Goal: Task Accomplishment & Management: Manage account settings

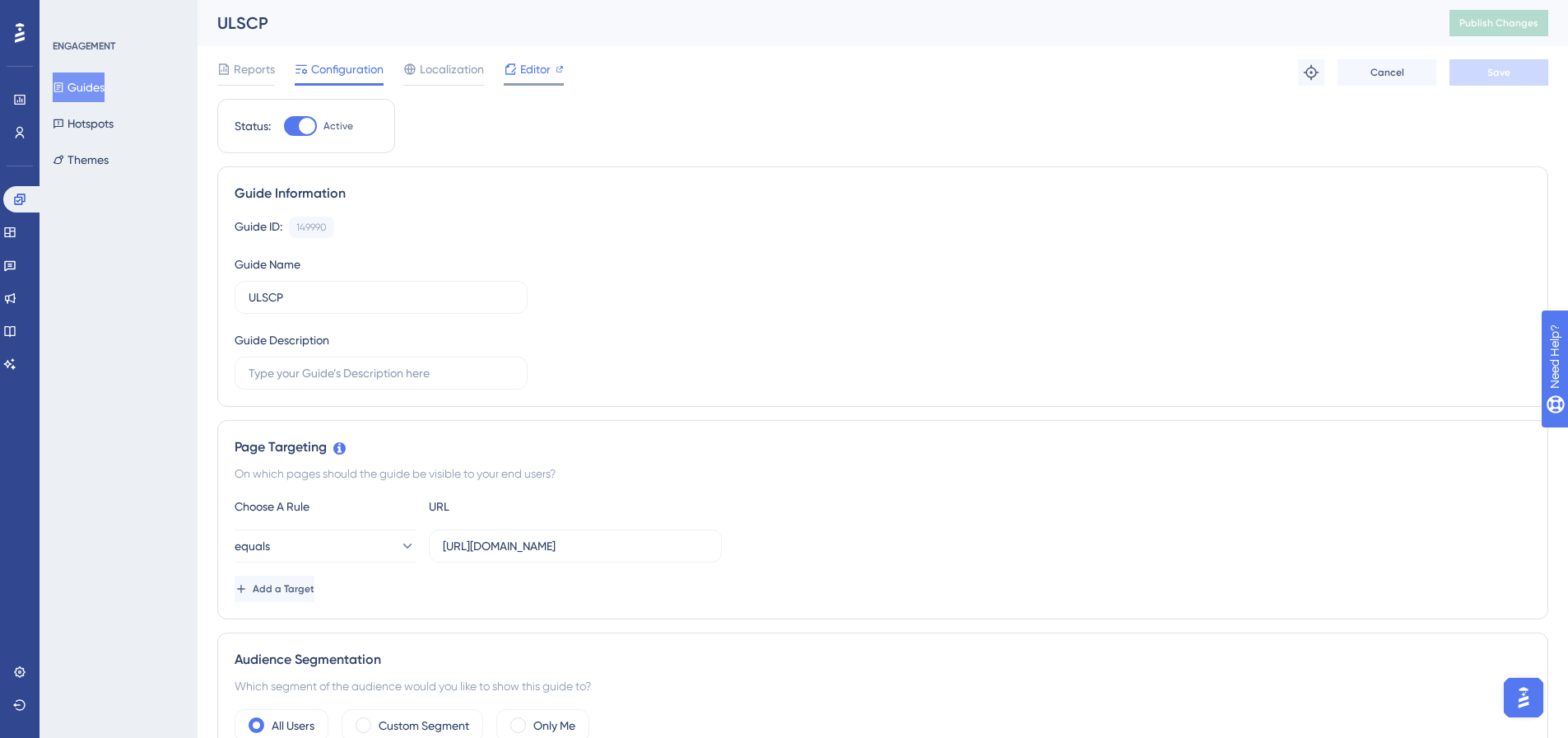
click at [529, 70] on span "Editor" at bounding box center [535, 69] width 31 height 20
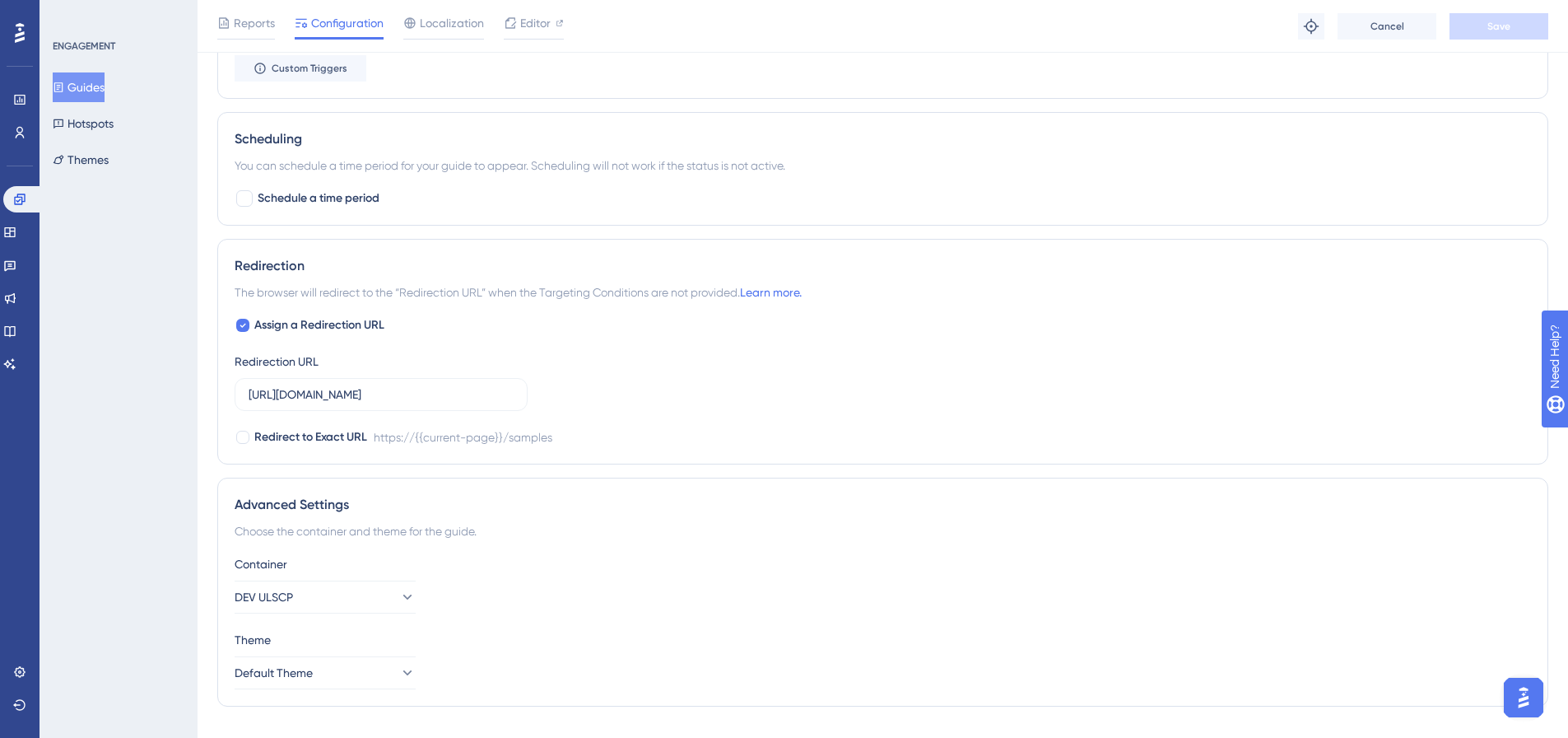
scroll to position [1187, 0]
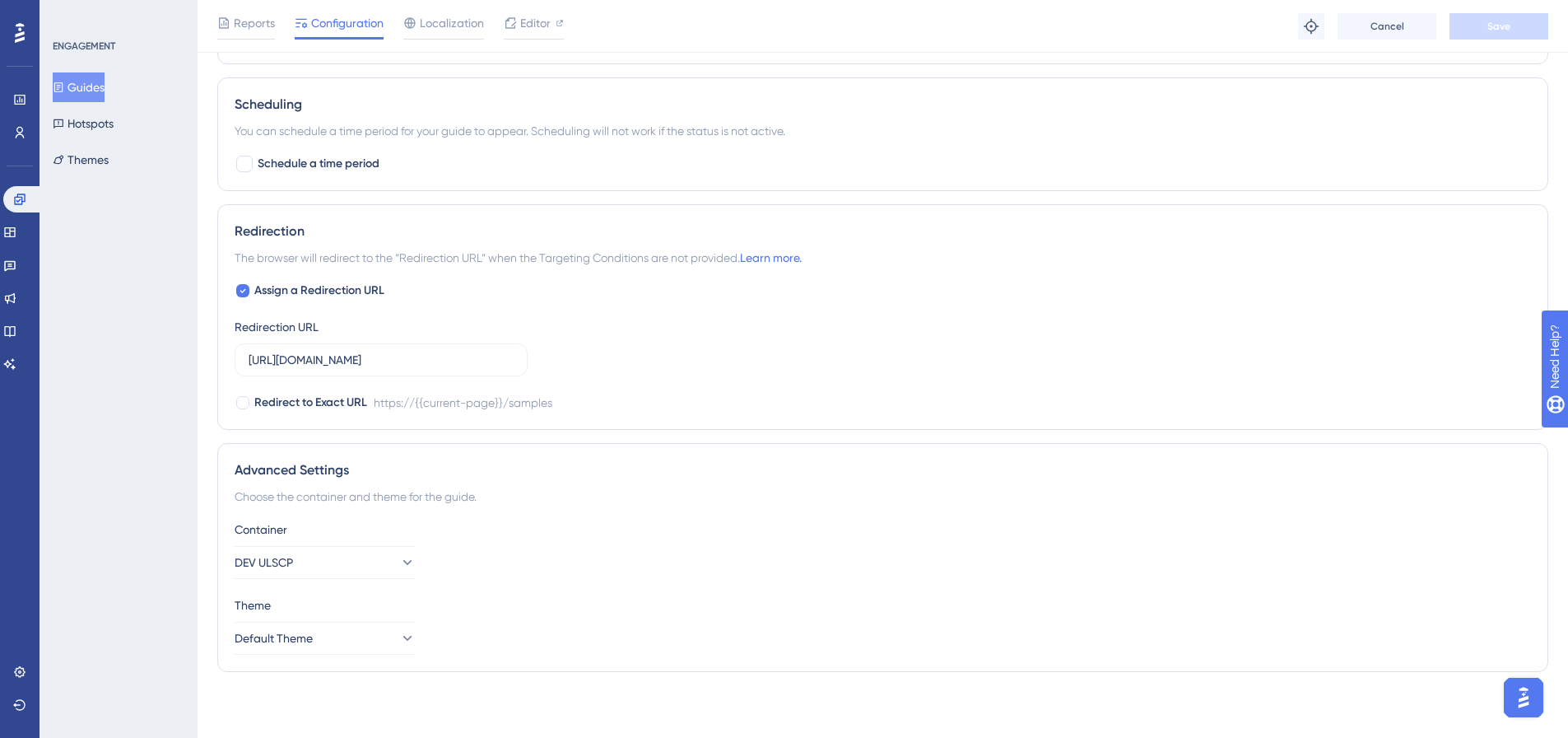
click at [123, 444] on div "ENGAGEMENT Guides Hotspots Themes" at bounding box center [118, 369] width 158 height 738
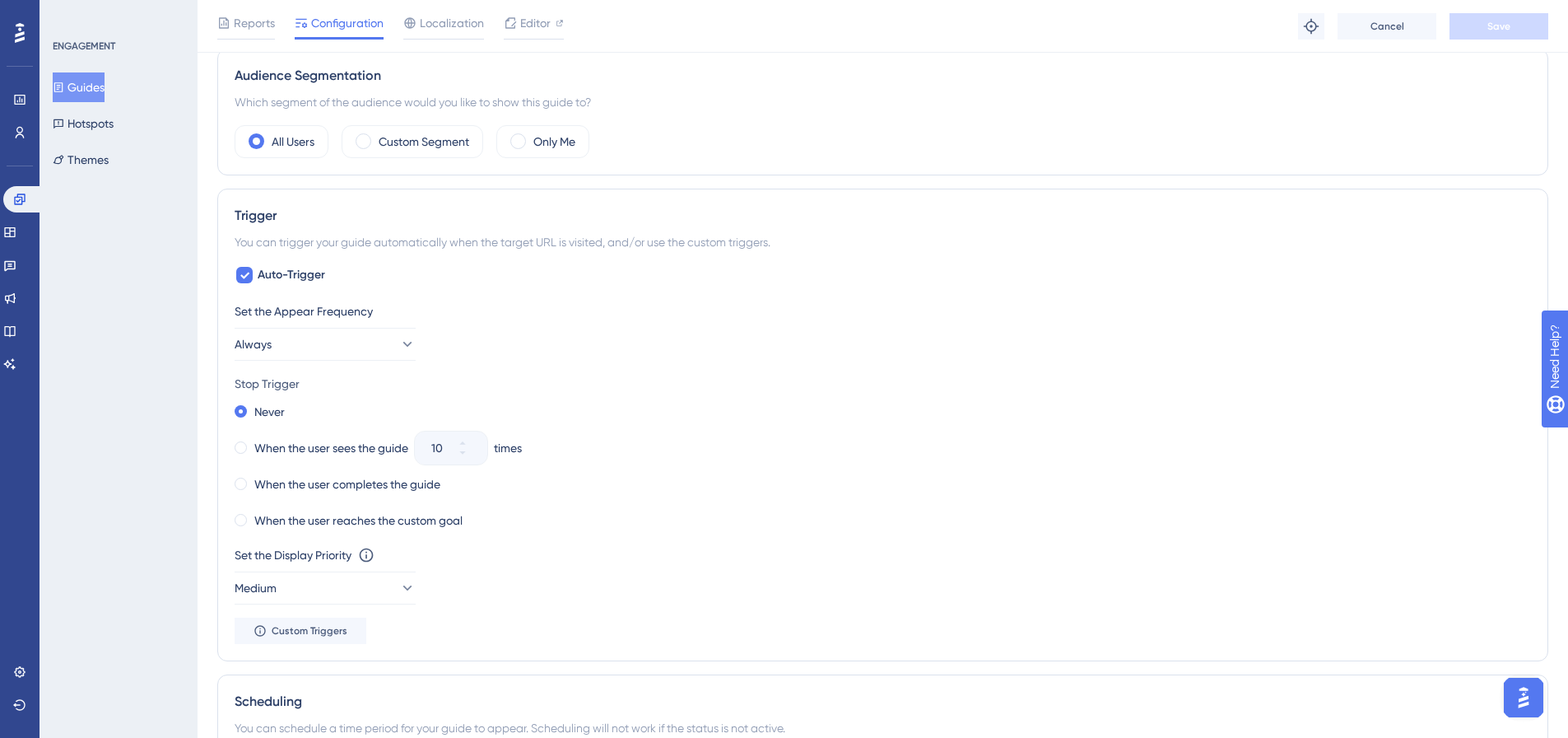
scroll to position [577, 0]
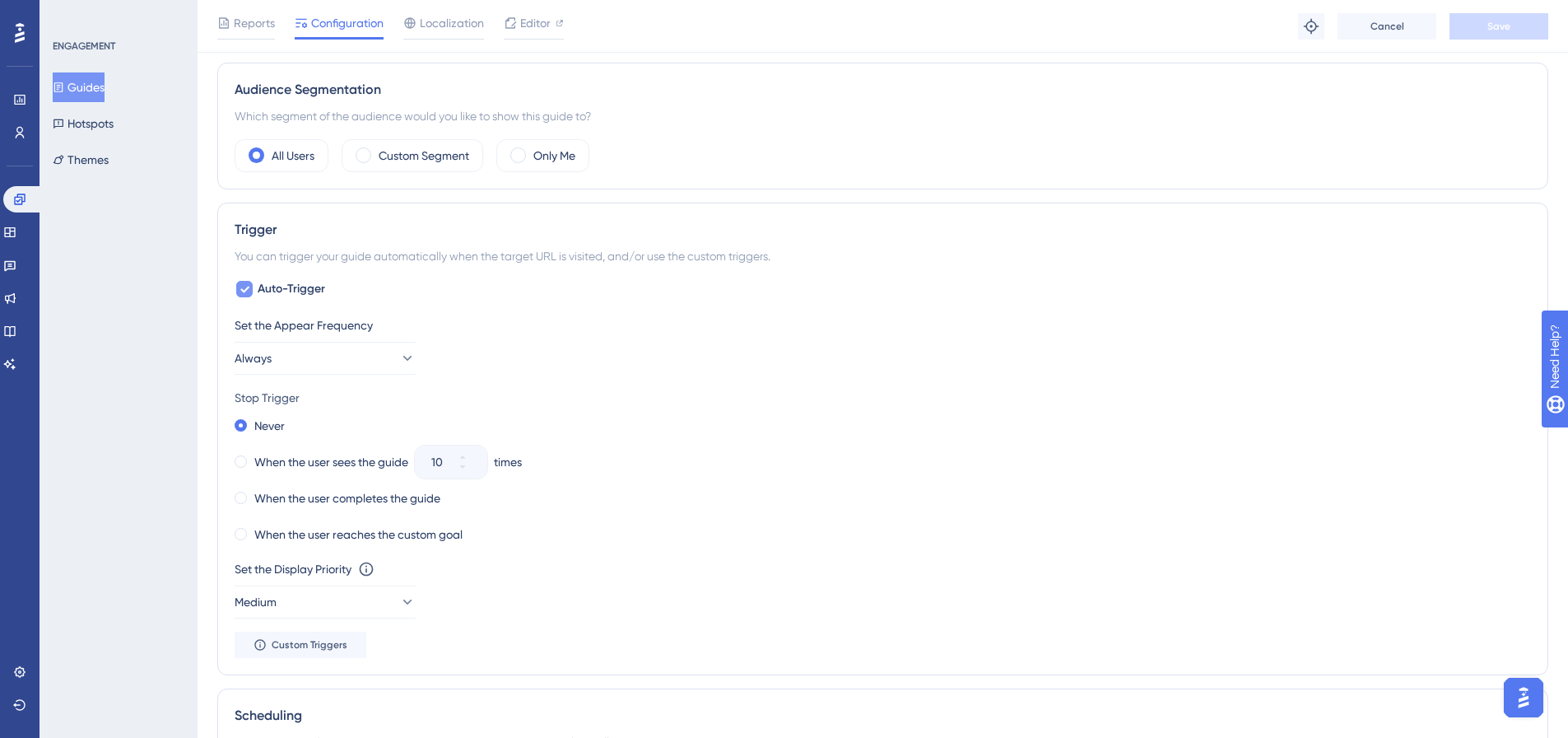
click at [276, 289] on span "Auto-Trigger" at bounding box center [291, 288] width 67 height 20
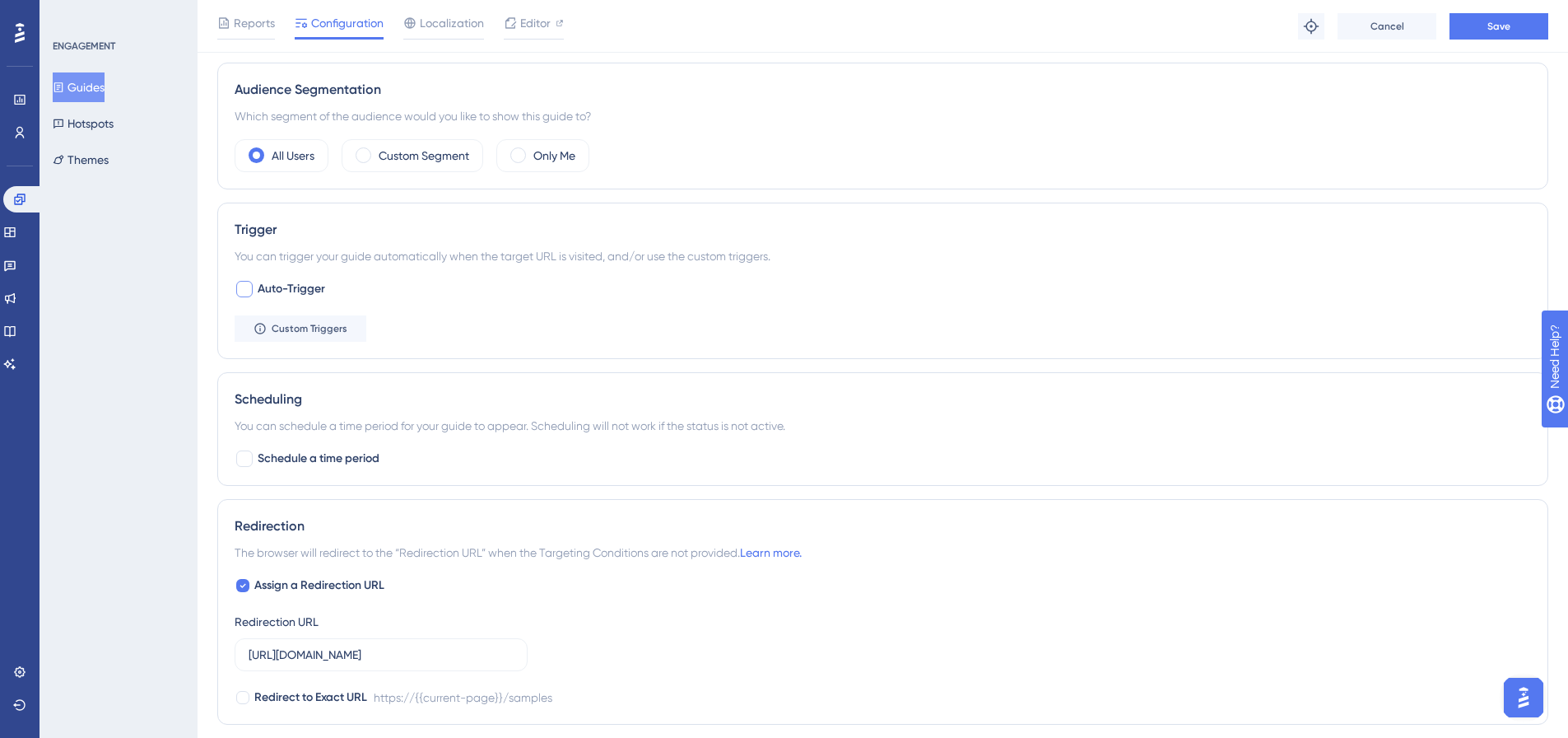
click at [276, 289] on span "Auto-Trigger" at bounding box center [291, 288] width 67 height 20
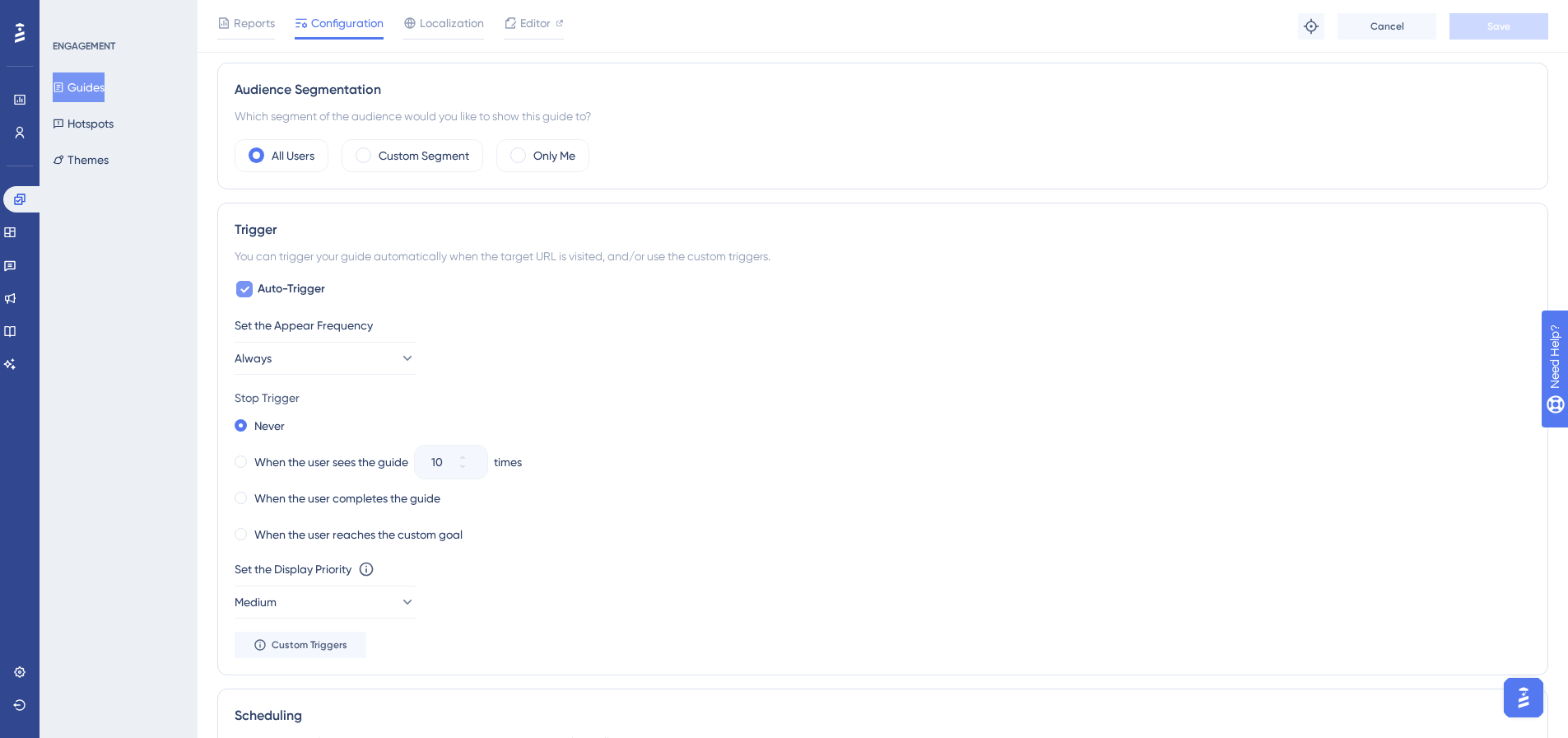
click at [276, 289] on span "Auto-Trigger" at bounding box center [291, 288] width 67 height 20
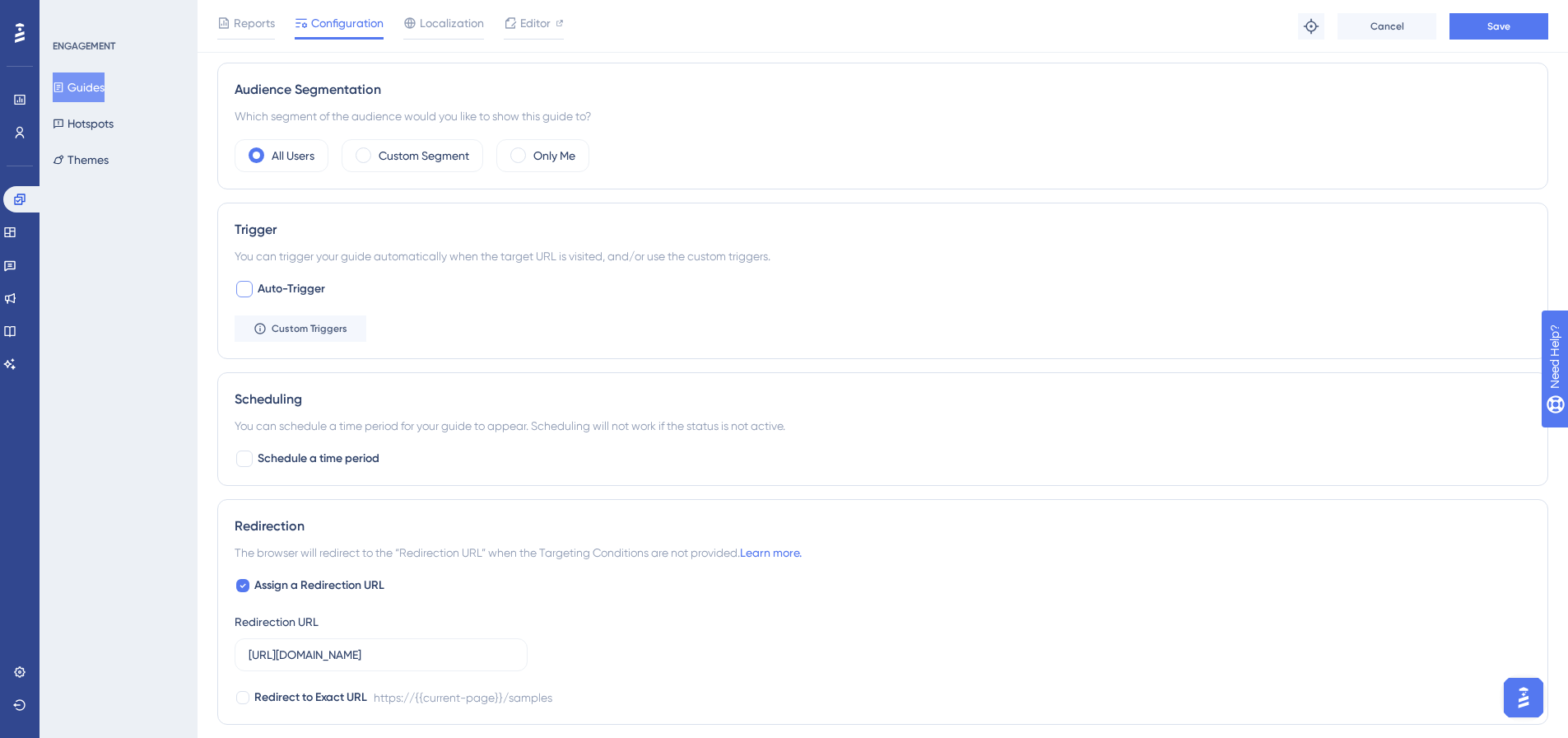
click at [276, 289] on span "Auto-Trigger" at bounding box center [291, 288] width 67 height 20
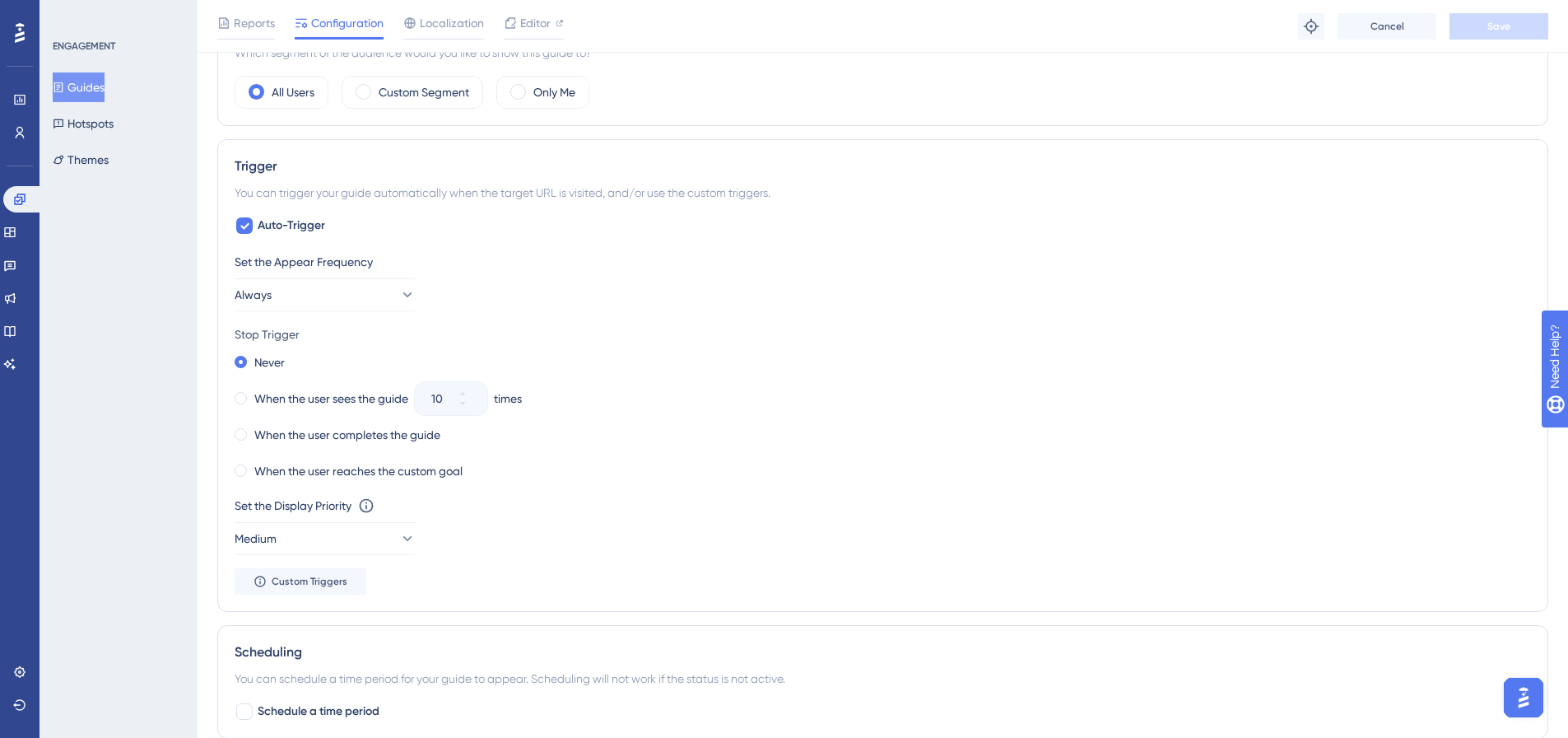
scroll to position [659, 0]
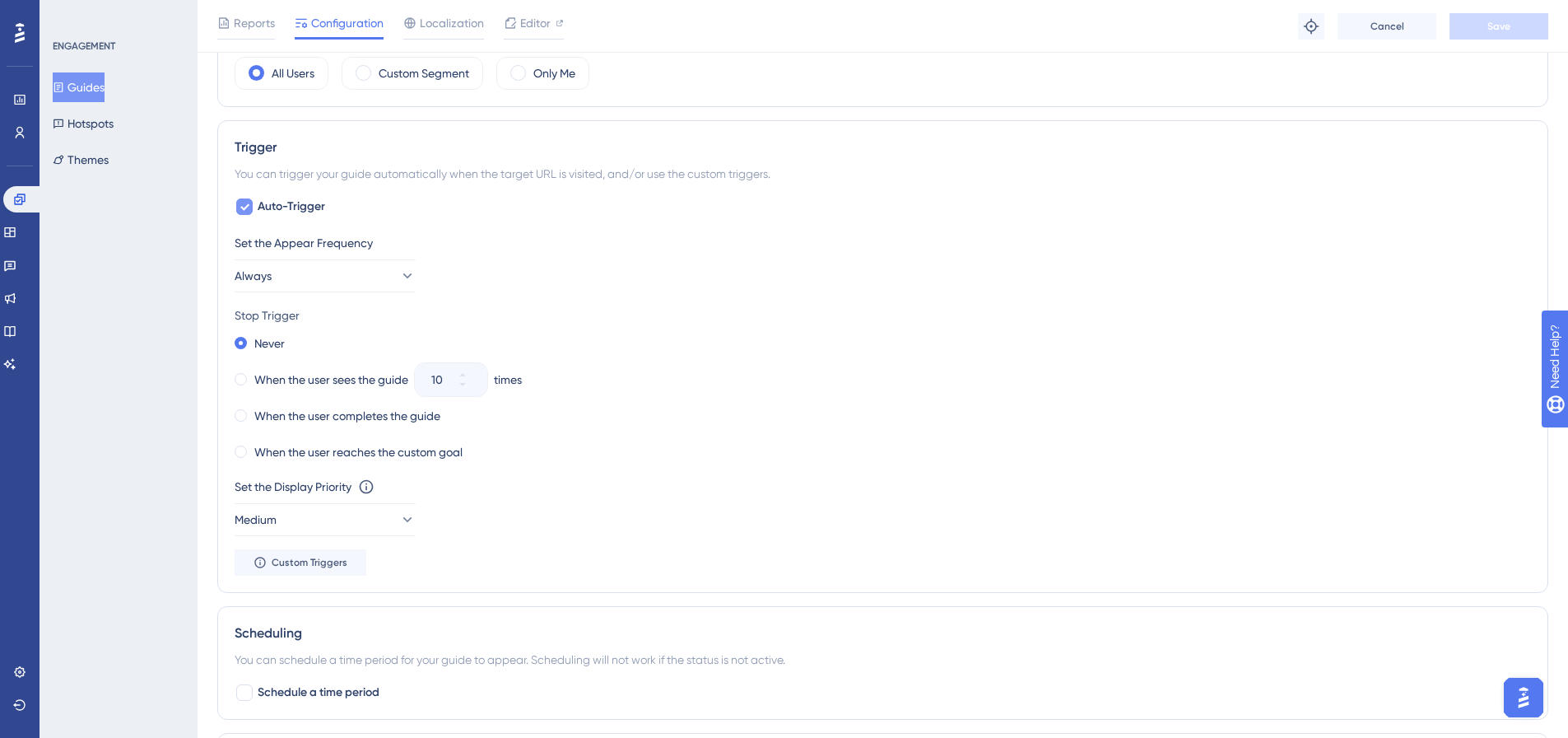
click at [292, 198] on span "Auto-Trigger" at bounding box center [291, 206] width 67 height 20
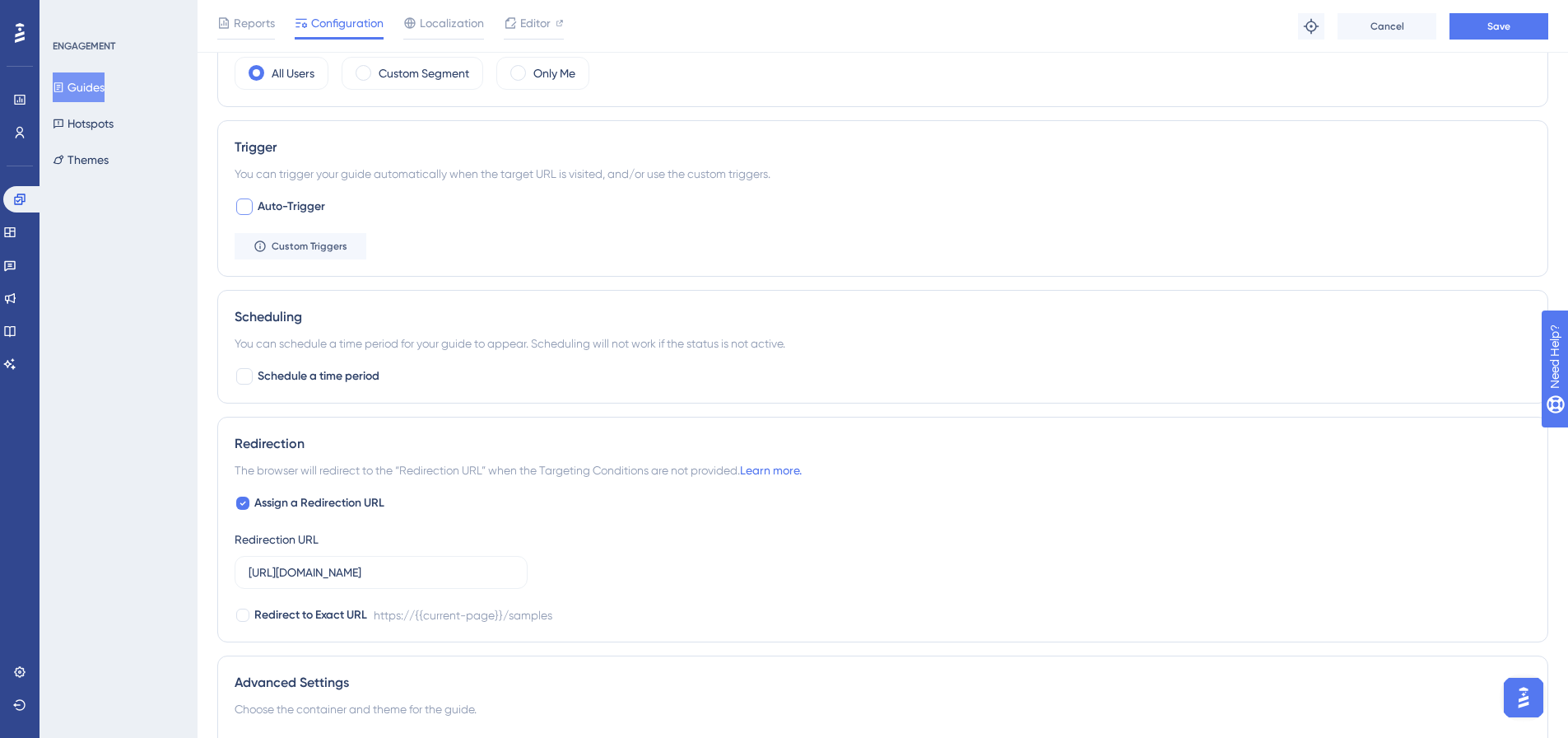
click at [289, 200] on span "Auto-Trigger" at bounding box center [291, 206] width 67 height 20
checkbox input "true"
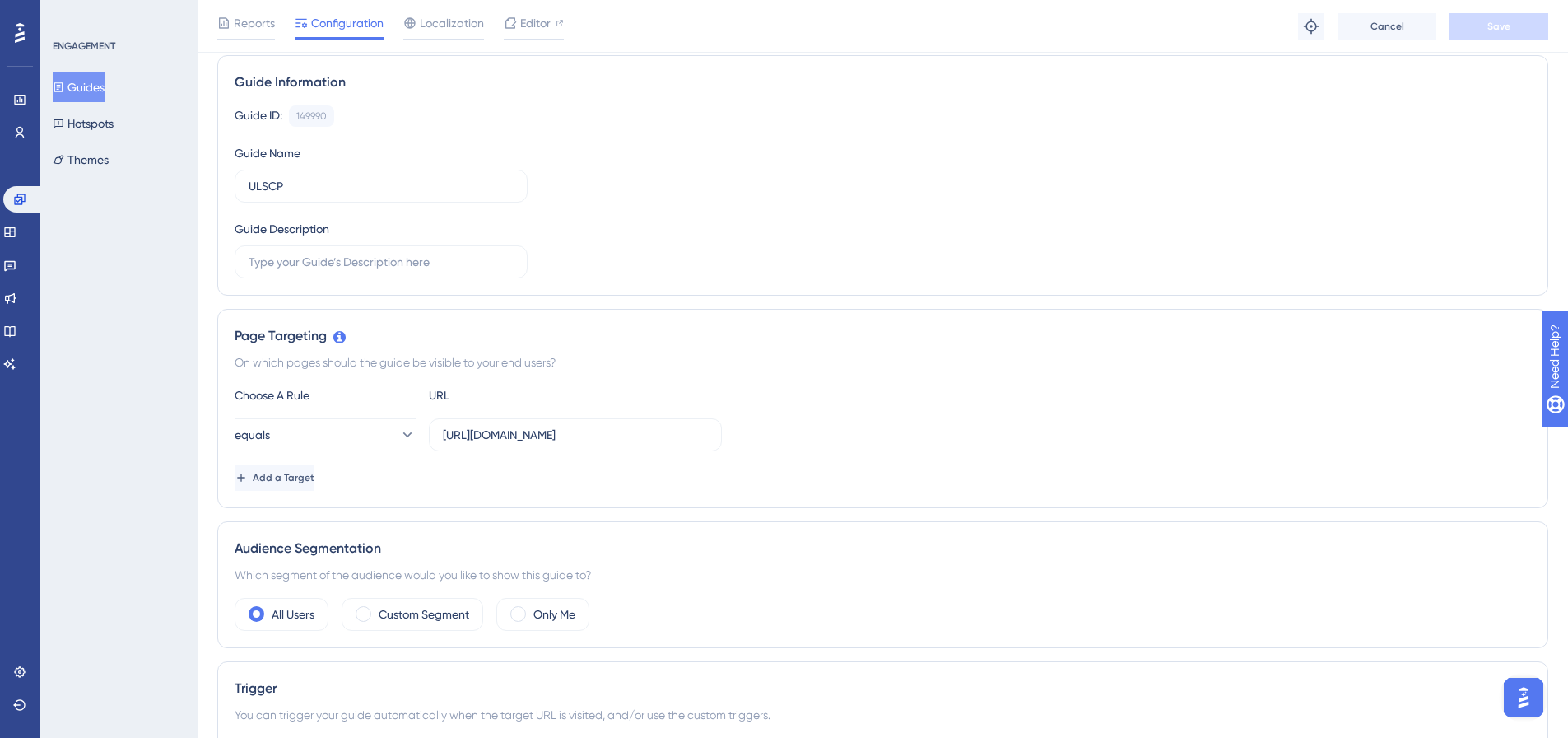
scroll to position [0, 0]
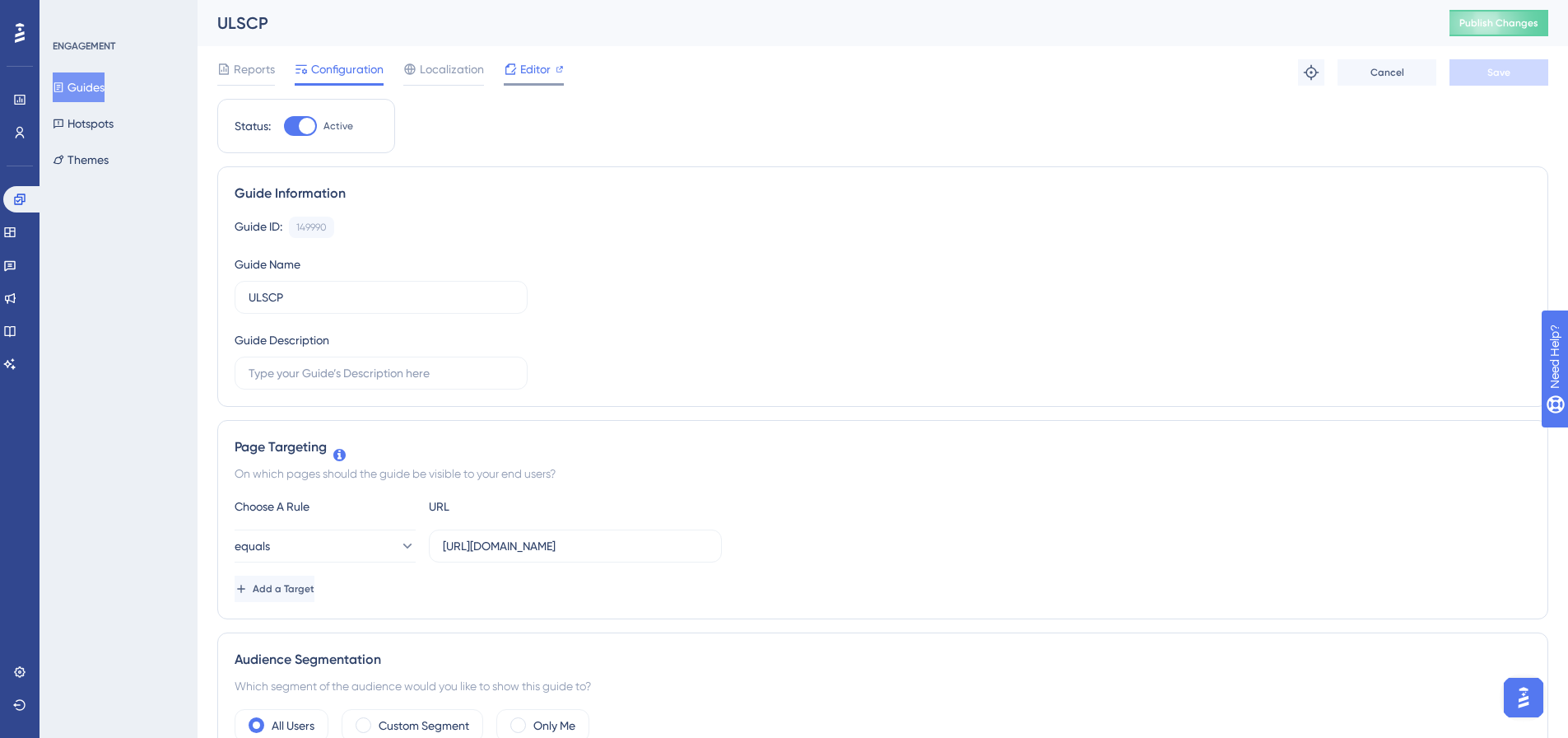
click at [520, 76] on span "Editor" at bounding box center [535, 69] width 31 height 20
click at [1488, 28] on span "Publish Changes" at bounding box center [1499, 23] width 79 height 13
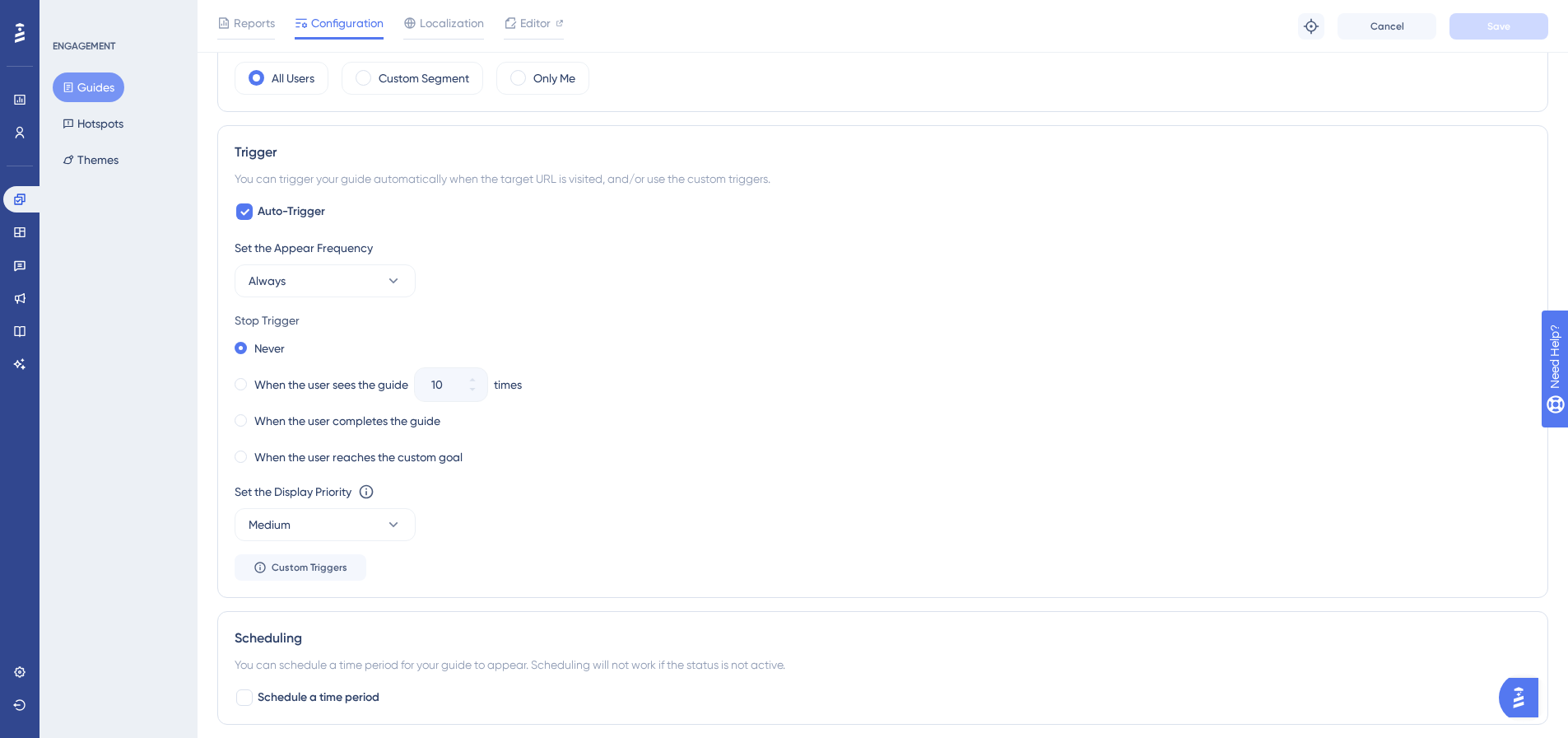
scroll to position [659, 0]
click at [308, 171] on div "You can trigger your guide automatically when the target URL is visited, and/or…" at bounding box center [882, 174] width 1297 height 20
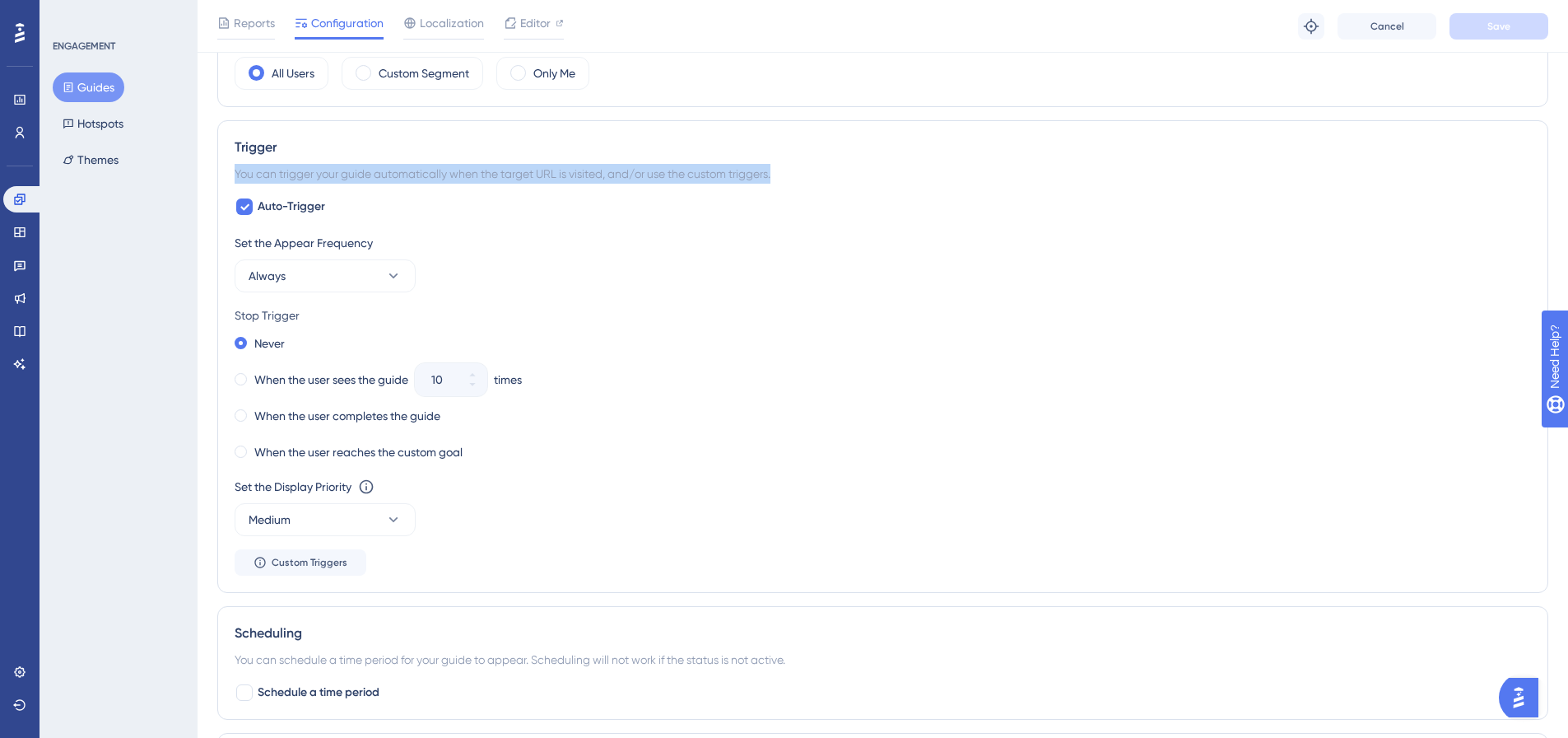
click at [308, 171] on div "You can trigger your guide automatically when the target URL is visited, and/or…" at bounding box center [882, 174] width 1297 height 20
click at [491, 171] on div "You can trigger your guide automatically when the target URL is visited, and/or…" at bounding box center [882, 174] width 1297 height 20
